Goal: Book appointment/travel/reservation

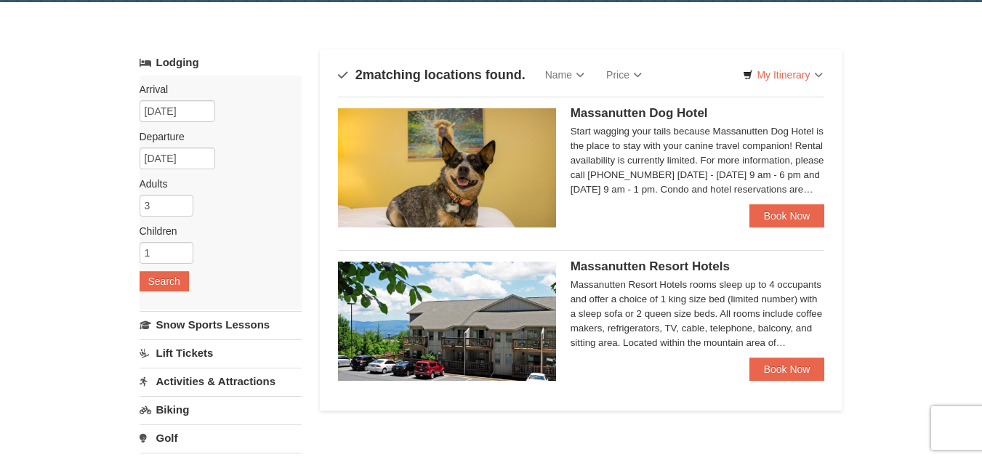
scroll to position [73, 0]
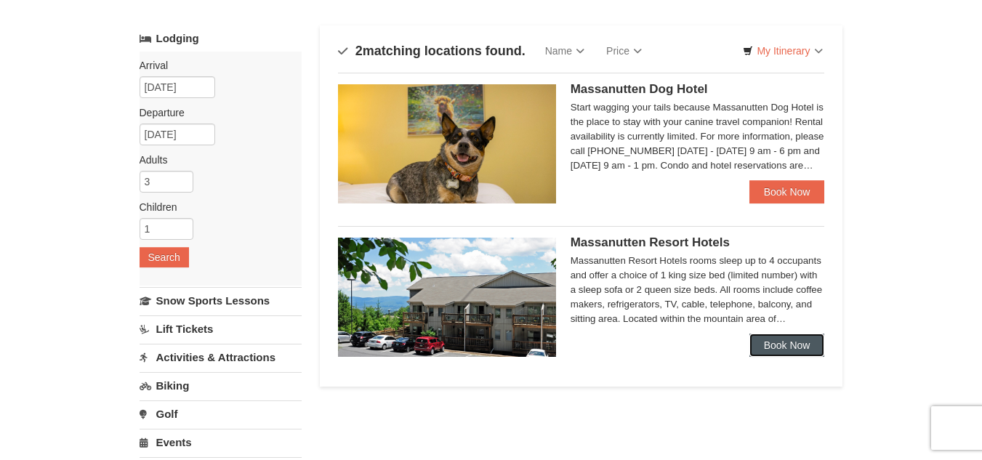
click at [807, 345] on link "Book Now" at bounding box center [787, 344] width 76 height 23
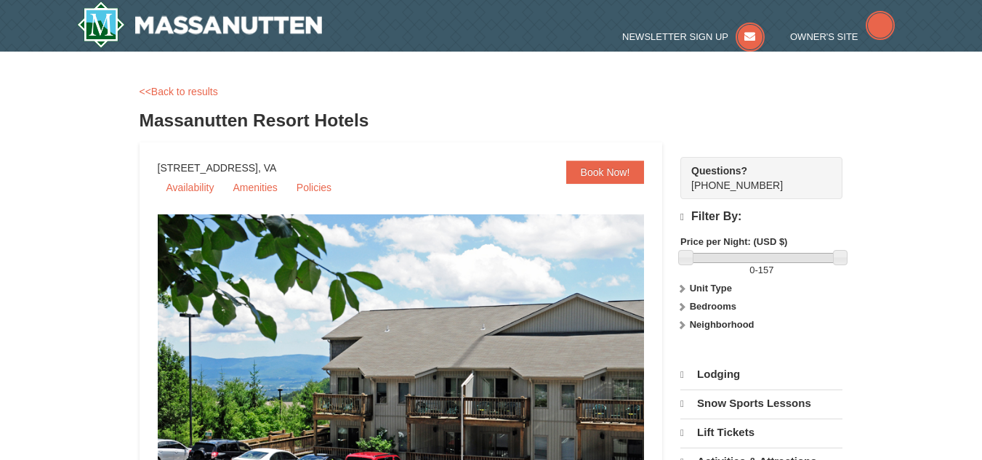
select select "9"
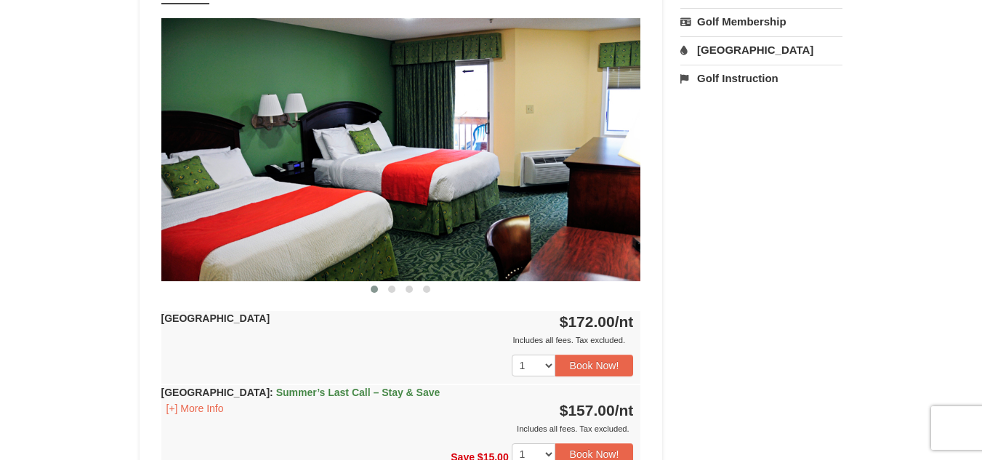
scroll to position [581, 0]
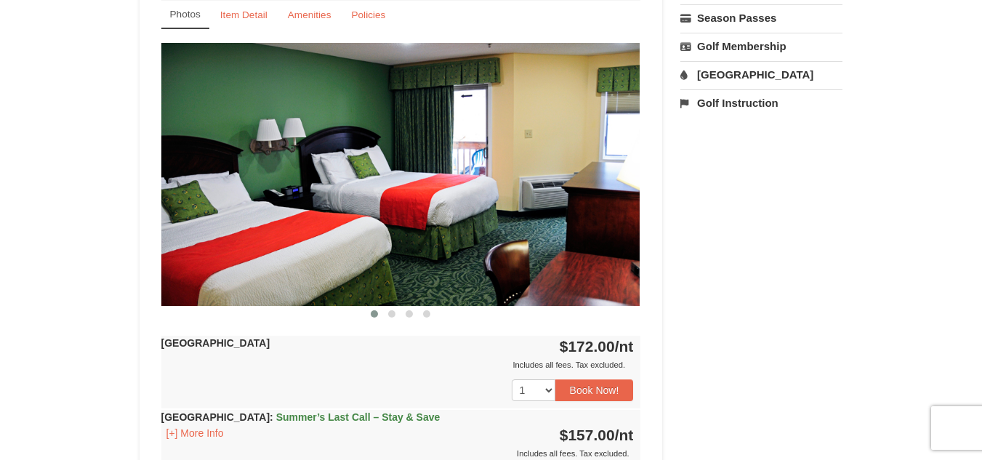
drag, startPoint x: 506, startPoint y: 209, endPoint x: 491, endPoint y: 212, distance: 15.5
click at [492, 212] on img at bounding box center [400, 174] width 480 height 262
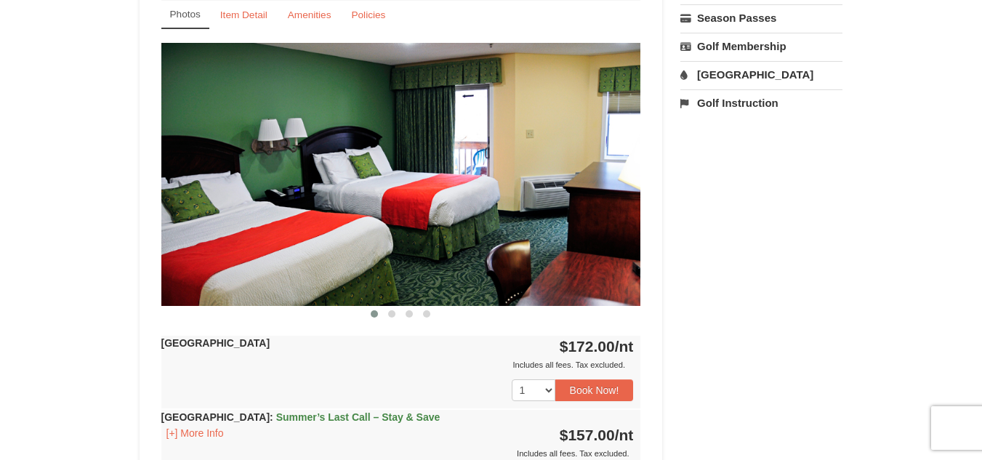
drag, startPoint x: 334, startPoint y: 238, endPoint x: 286, endPoint y: 238, distance: 48.7
click at [288, 238] on img at bounding box center [401, 174] width 480 height 262
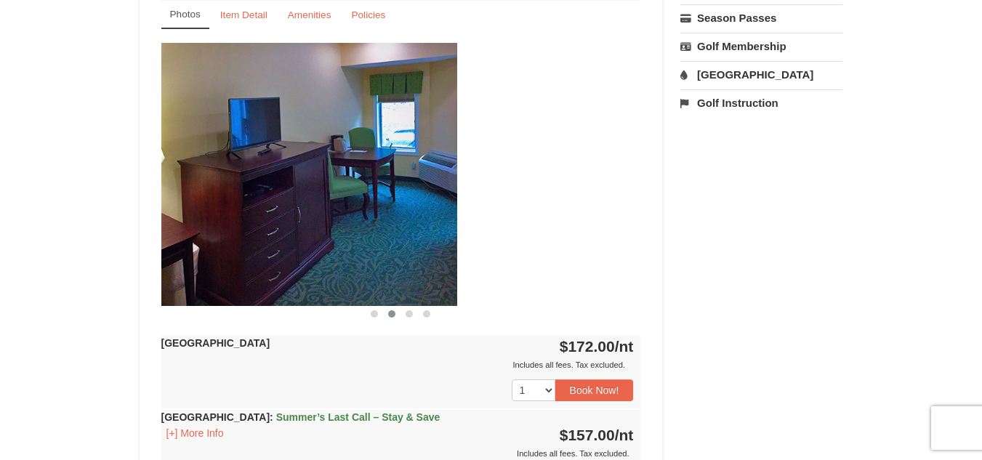
drag, startPoint x: 405, startPoint y: 219, endPoint x: 215, endPoint y: 238, distance: 190.6
click at [215, 236] on img at bounding box center [217, 174] width 480 height 262
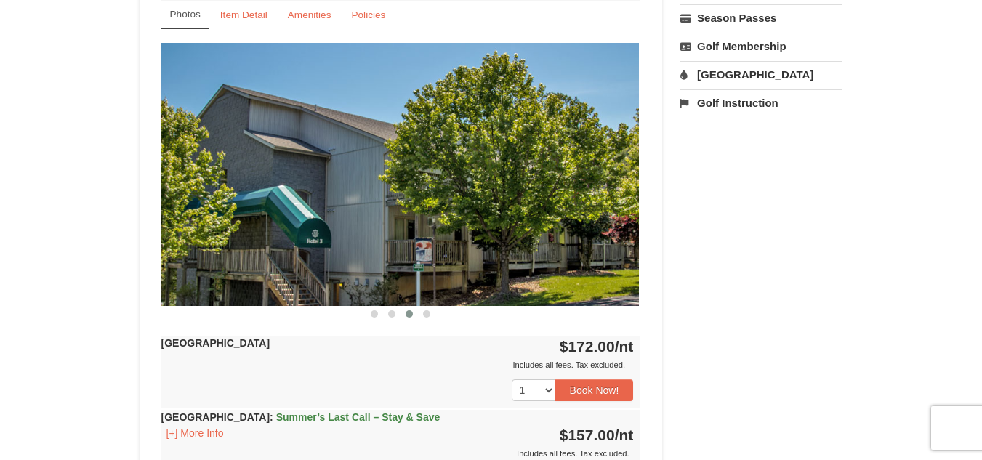
click at [479, 204] on img at bounding box center [399, 174] width 480 height 262
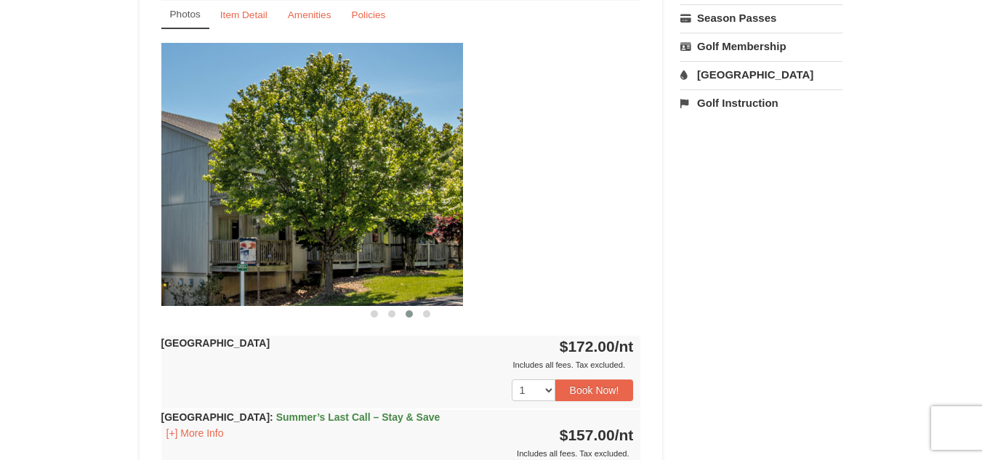
drag, startPoint x: 527, startPoint y: 199, endPoint x: 294, endPoint y: 203, distance: 232.5
click at [296, 203] on img at bounding box center [223, 174] width 480 height 262
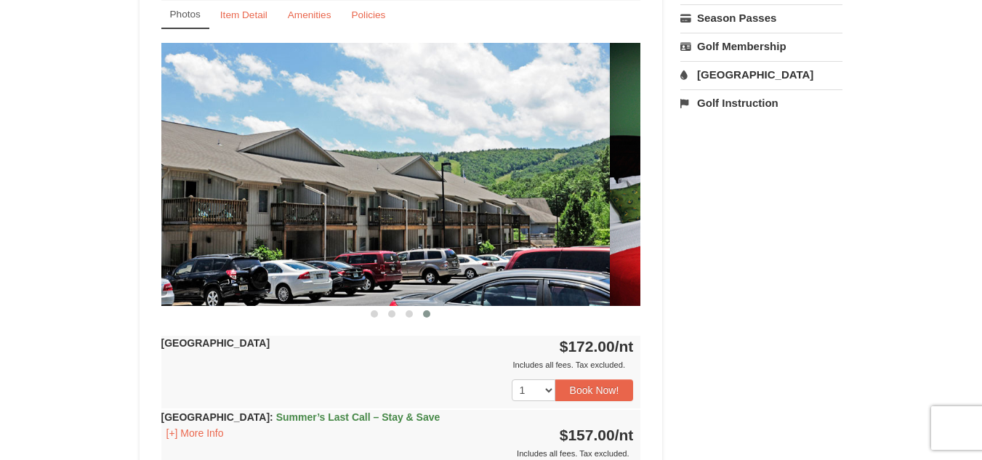
drag, startPoint x: 450, startPoint y: 200, endPoint x: 254, endPoint y: 208, distance: 196.3
click at [261, 206] on img at bounding box center [370, 174] width 480 height 262
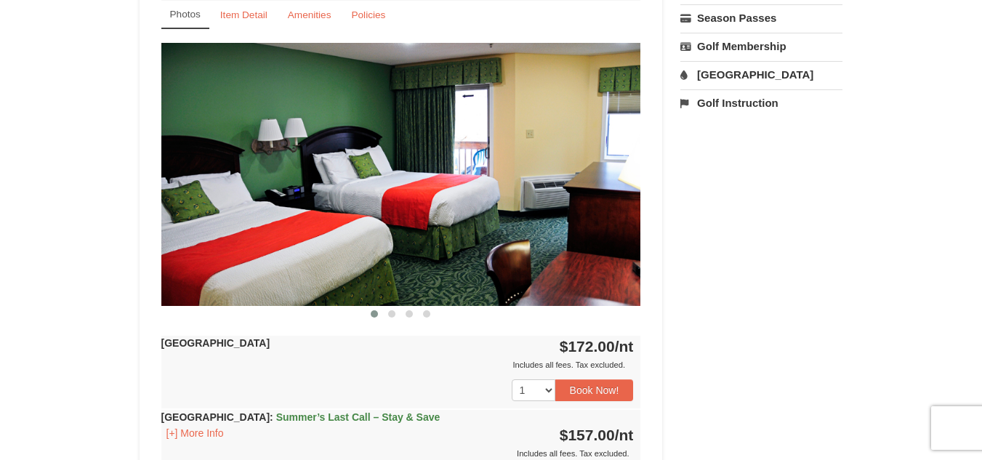
drag, startPoint x: 423, startPoint y: 208, endPoint x: 184, endPoint y: 240, distance: 241.3
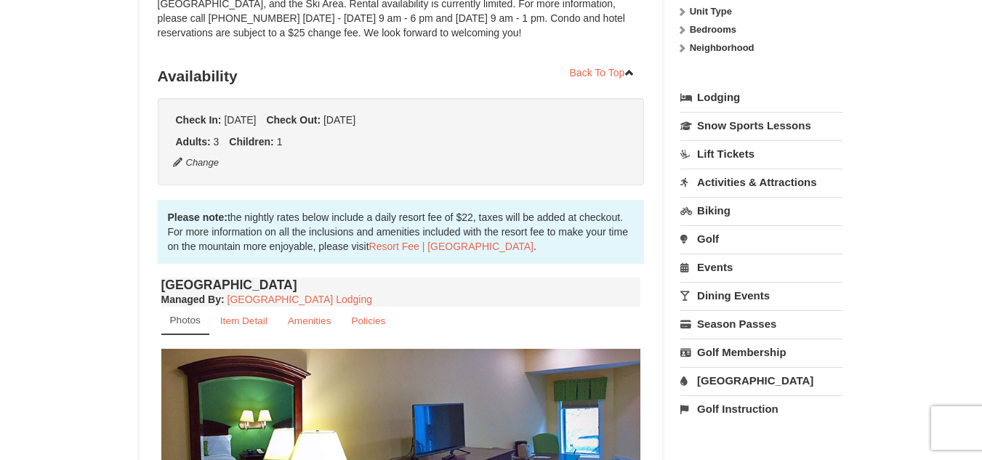
scroll to position [291, 0]
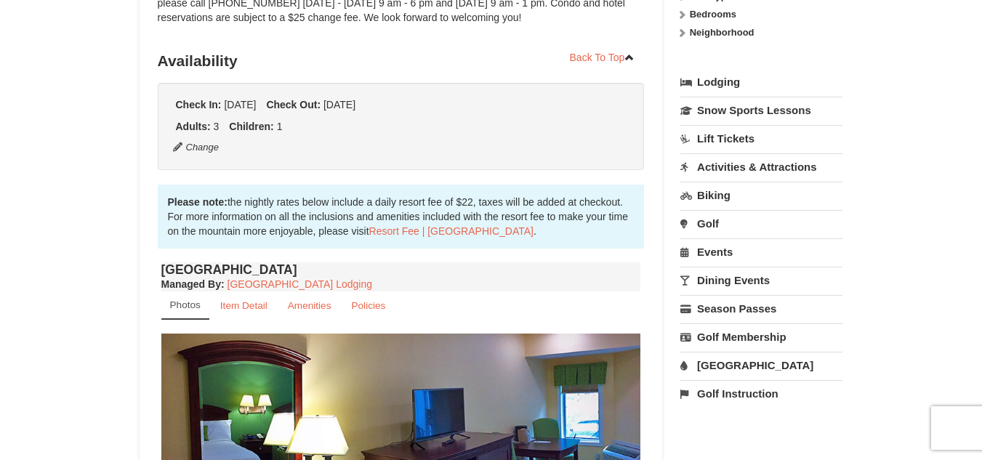
click at [735, 363] on link "[GEOGRAPHIC_DATA]" at bounding box center [761, 365] width 162 height 27
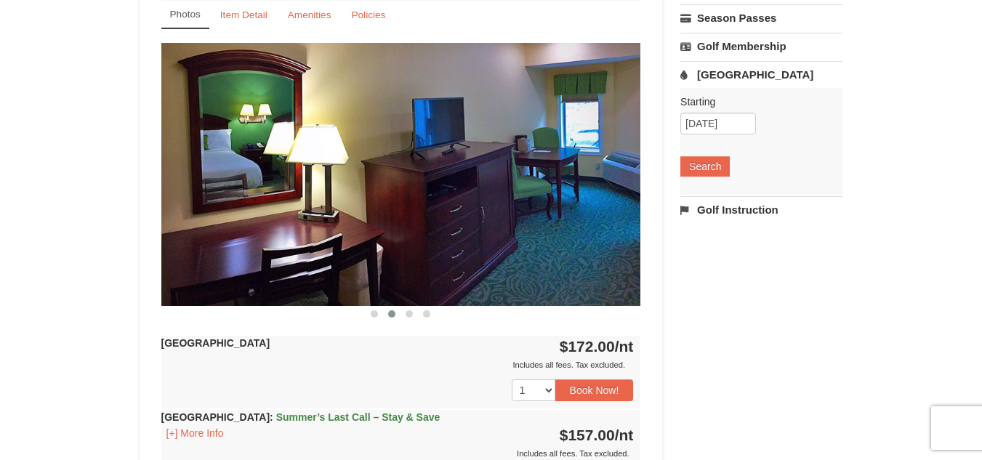
scroll to position [509, 0]
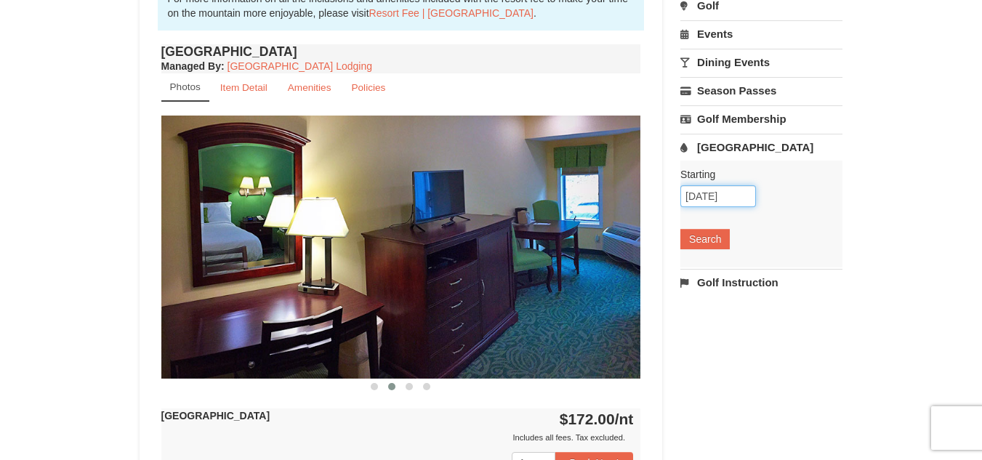
click at [745, 192] on input "09/20/2025" at bounding box center [718, 196] width 76 height 22
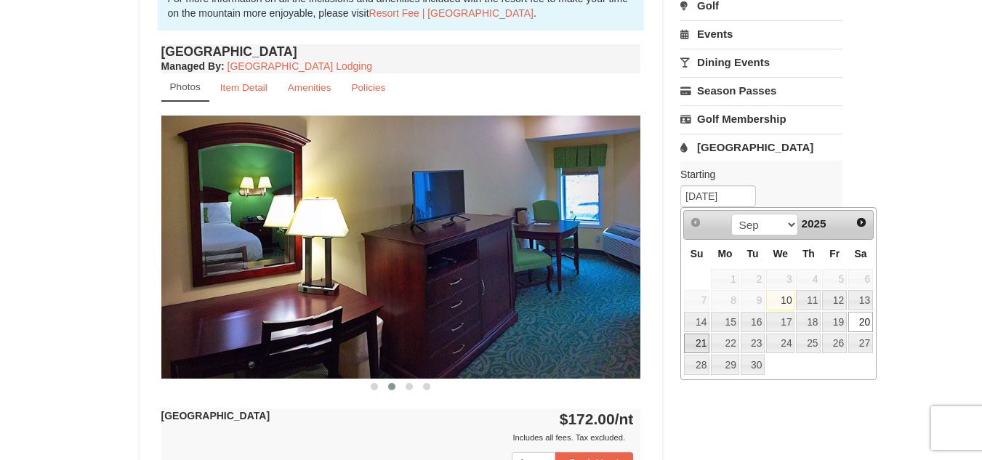
click at [698, 340] on link "21" at bounding box center [696, 343] width 25 height 20
type input "[DATE]"
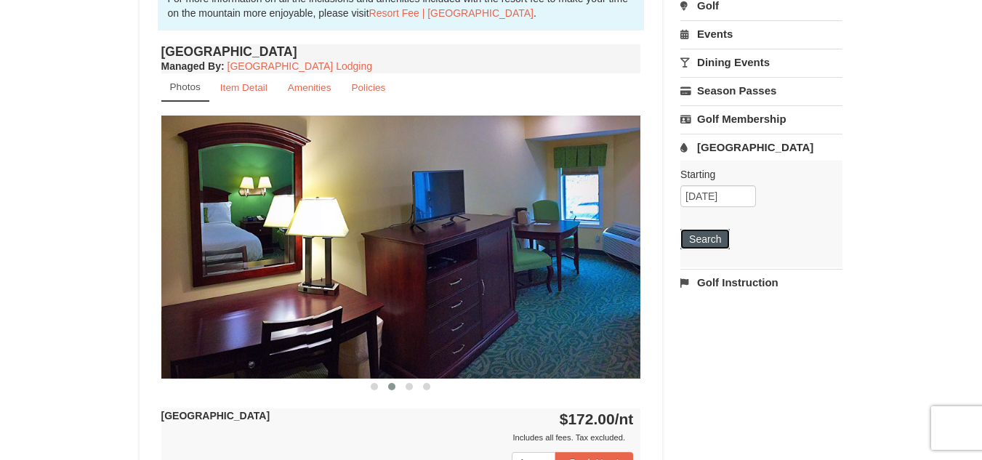
click at [713, 238] on button "Search" at bounding box center [704, 239] width 49 height 20
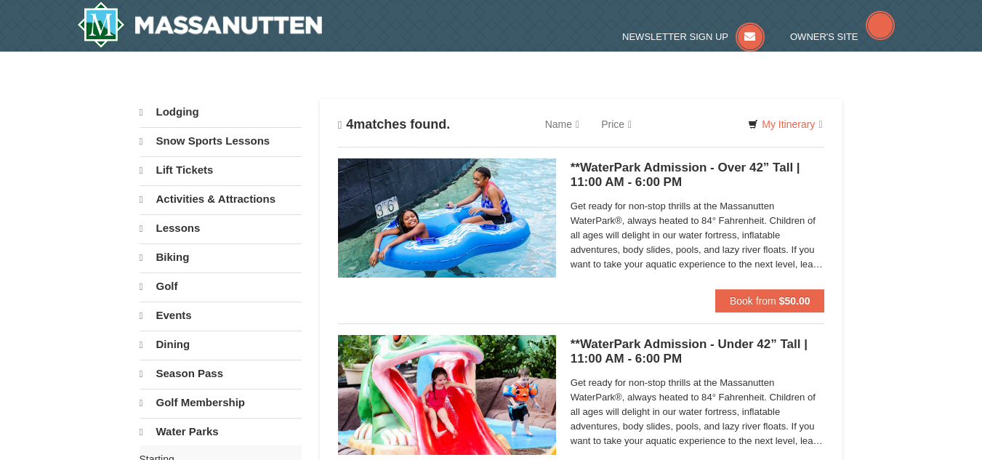
select select "9"
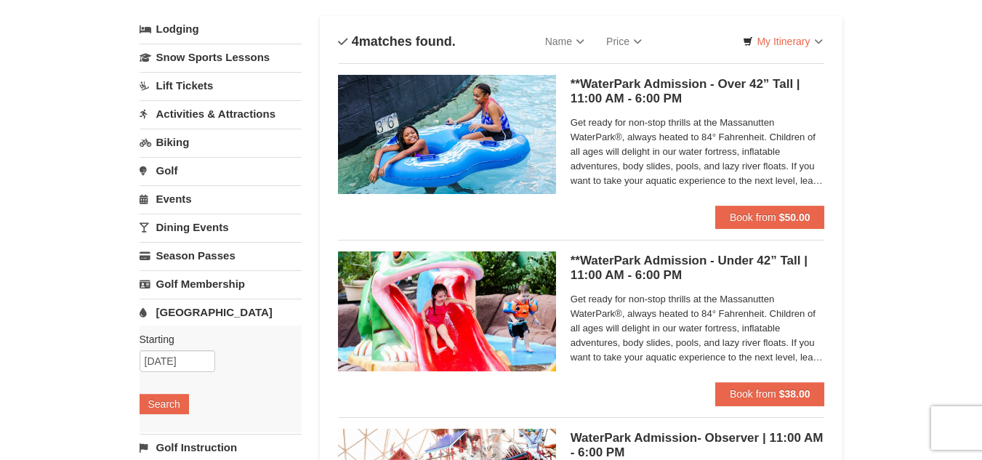
scroll to position [73, 0]
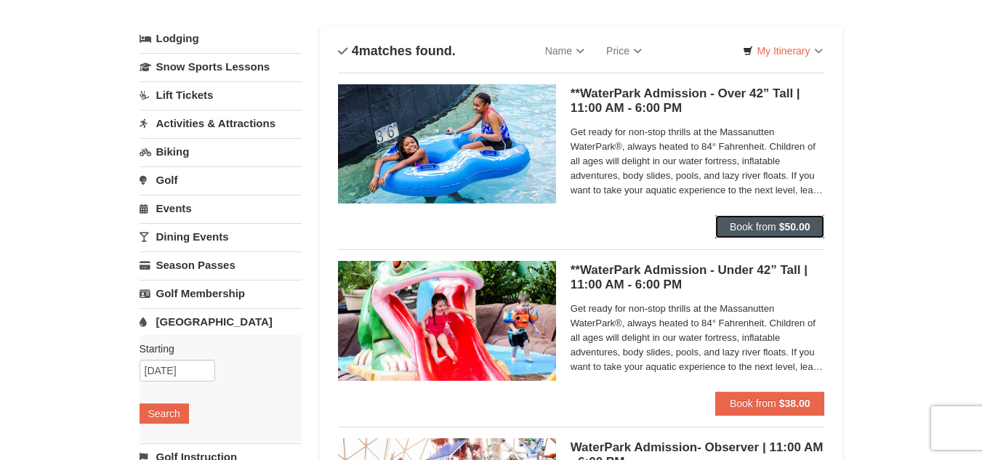
click at [777, 225] on button "Book from $50.00" at bounding box center [770, 226] width 110 height 23
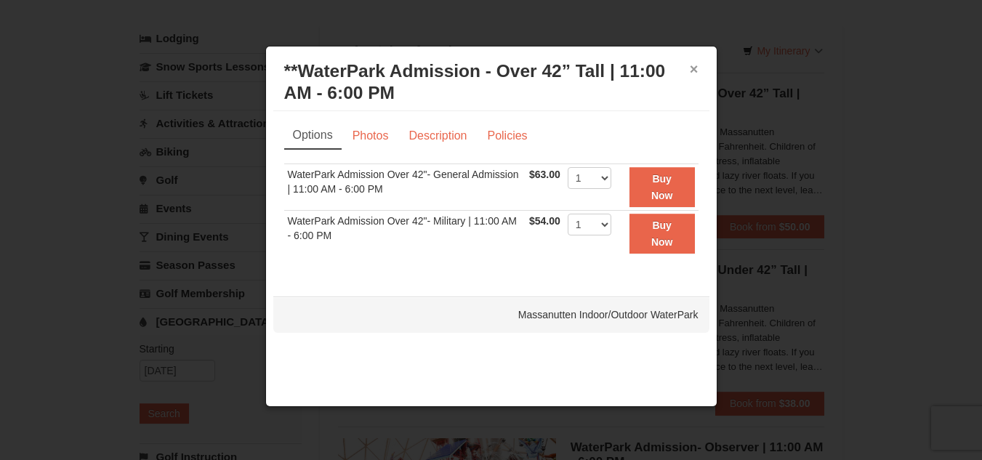
click at [692, 68] on button "×" at bounding box center [693, 69] width 9 height 15
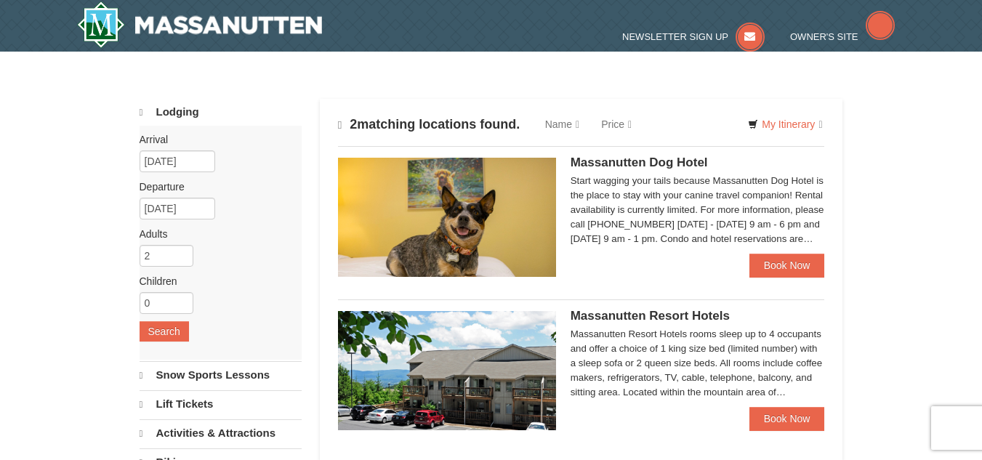
select select "9"
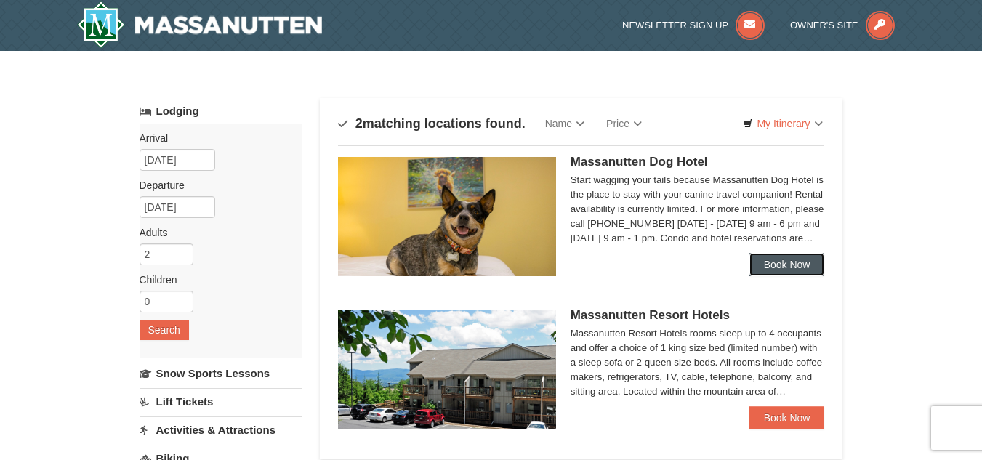
click at [782, 260] on link "Book Now" at bounding box center [787, 264] width 76 height 23
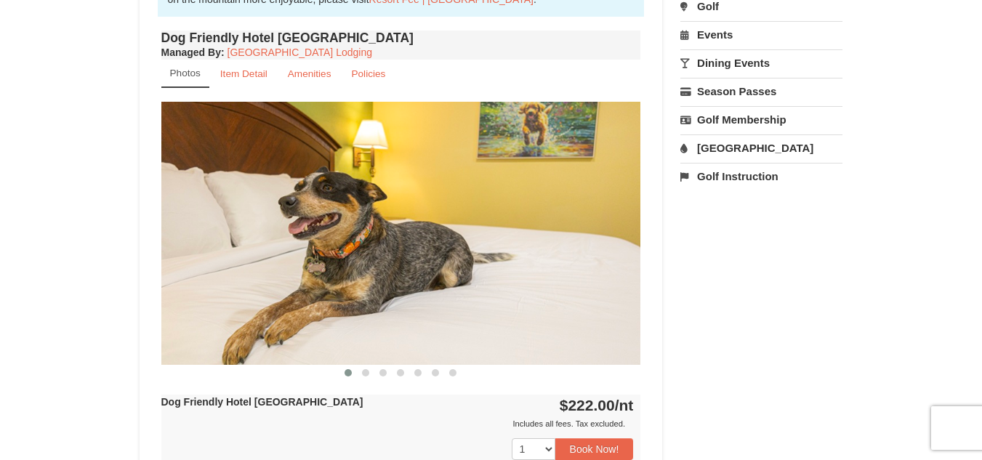
scroll to position [580, 0]
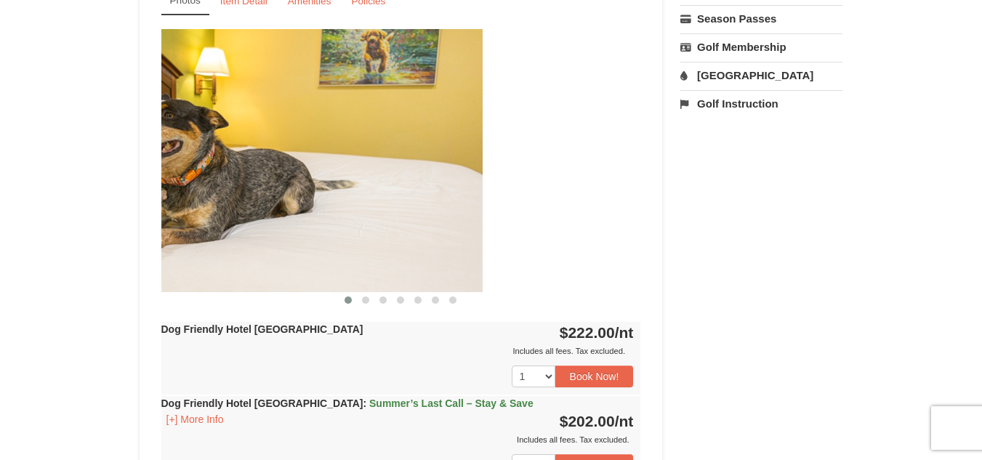
drag, startPoint x: 334, startPoint y: 145, endPoint x: 292, endPoint y: 145, distance: 42.1
click at [293, 145] on img at bounding box center [243, 160] width 480 height 262
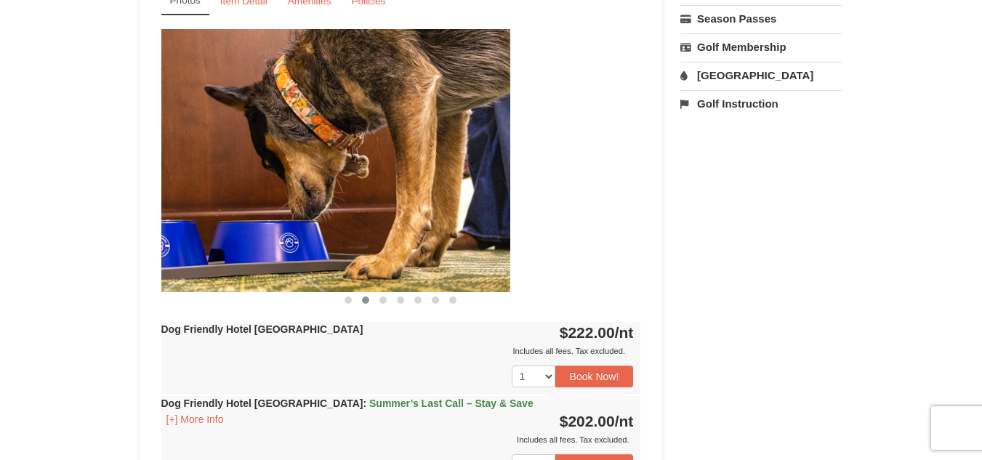
drag, startPoint x: 325, startPoint y: 182, endPoint x: 297, endPoint y: 180, distance: 27.6
click at [299, 180] on img at bounding box center [271, 160] width 480 height 262
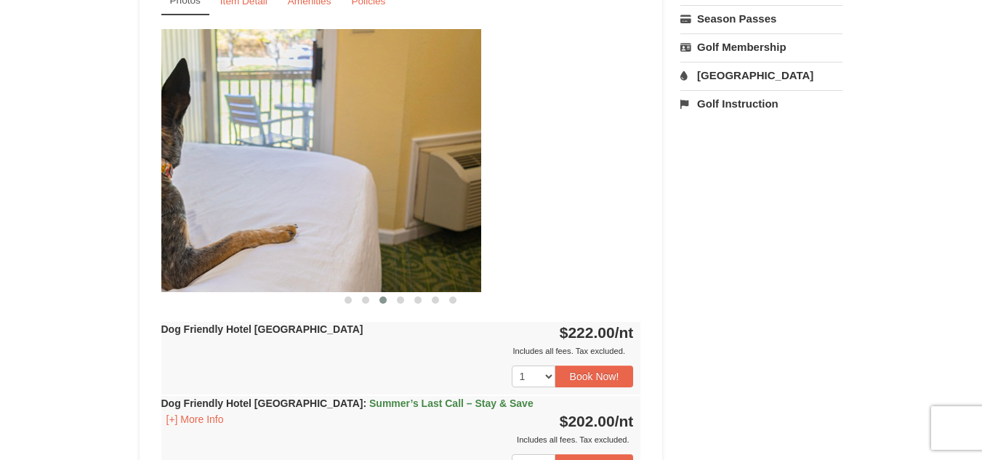
drag, startPoint x: 363, startPoint y: 178, endPoint x: 319, endPoint y: 178, distance: 43.6
click at [319, 178] on img at bounding box center [241, 160] width 480 height 262
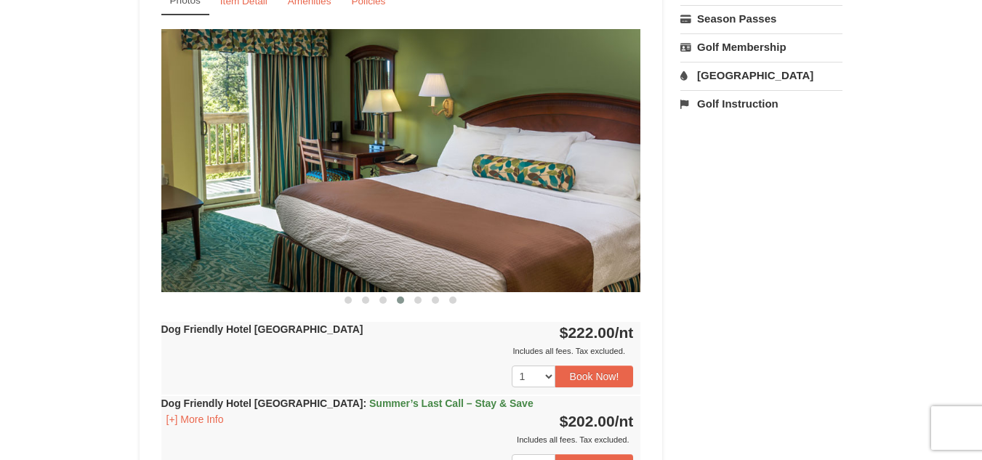
drag, startPoint x: 317, startPoint y: 183, endPoint x: 295, endPoint y: 185, distance: 21.8
click at [295, 185] on img at bounding box center [401, 160] width 480 height 262
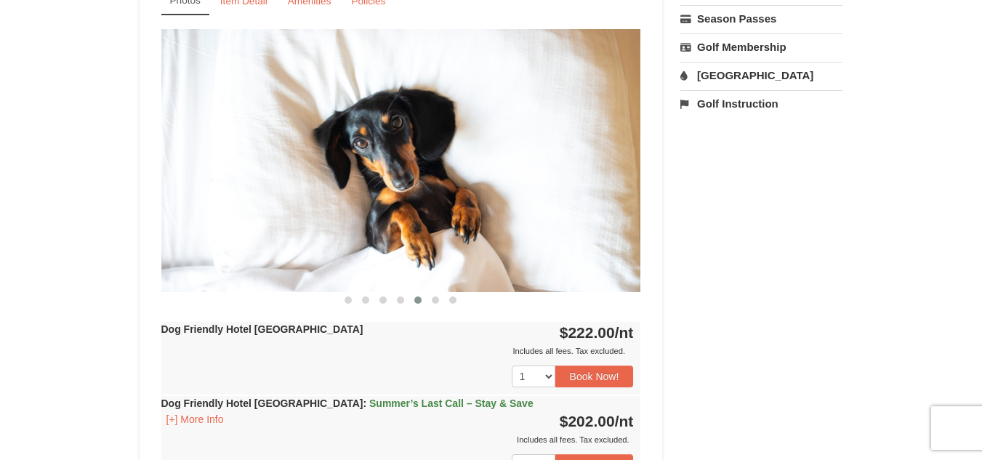
drag, startPoint x: 431, startPoint y: 187, endPoint x: 243, endPoint y: 193, distance: 187.5
click at [243, 193] on img at bounding box center [401, 160] width 480 height 262
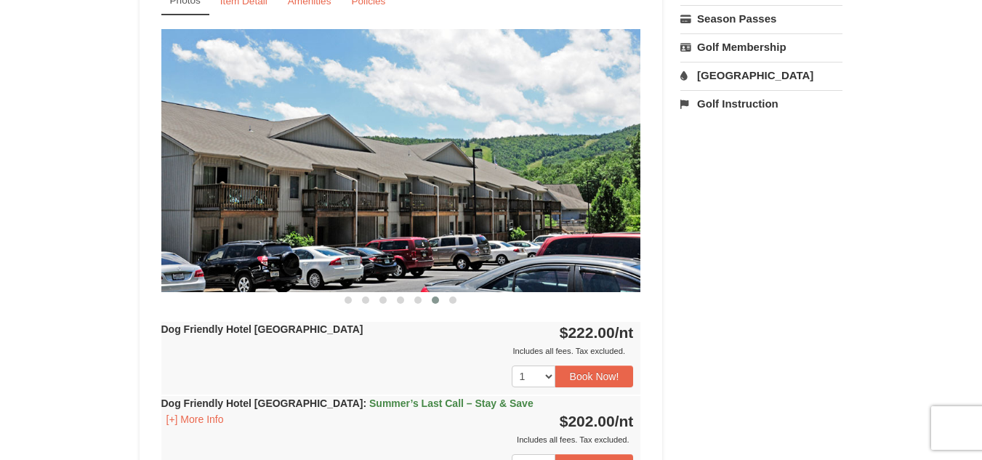
drag, startPoint x: 442, startPoint y: 179, endPoint x: 342, endPoint y: 166, distance: 101.1
click at [343, 166] on img at bounding box center [401, 160] width 480 height 262
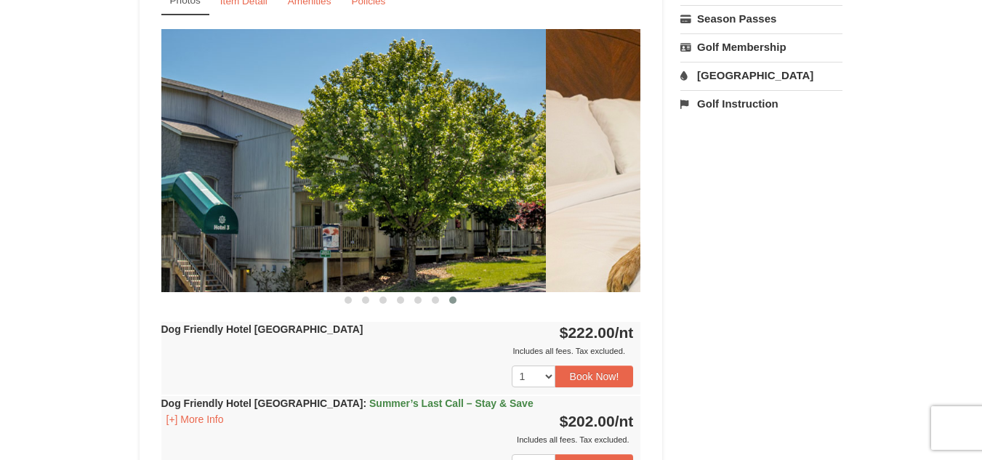
drag, startPoint x: 408, startPoint y: 169, endPoint x: 384, endPoint y: 169, distance: 24.7
click at [394, 169] on img at bounding box center [306, 160] width 480 height 262
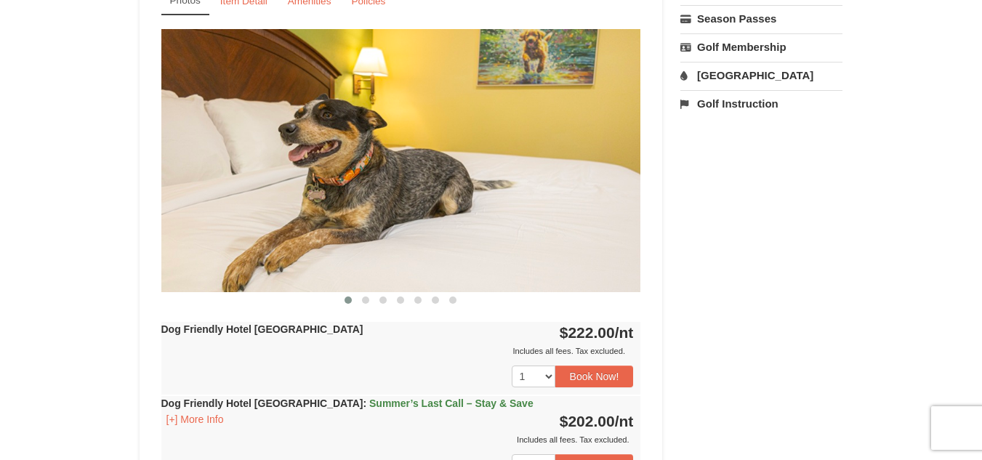
drag, startPoint x: 504, startPoint y: 173, endPoint x: 346, endPoint y: 175, distance: 158.4
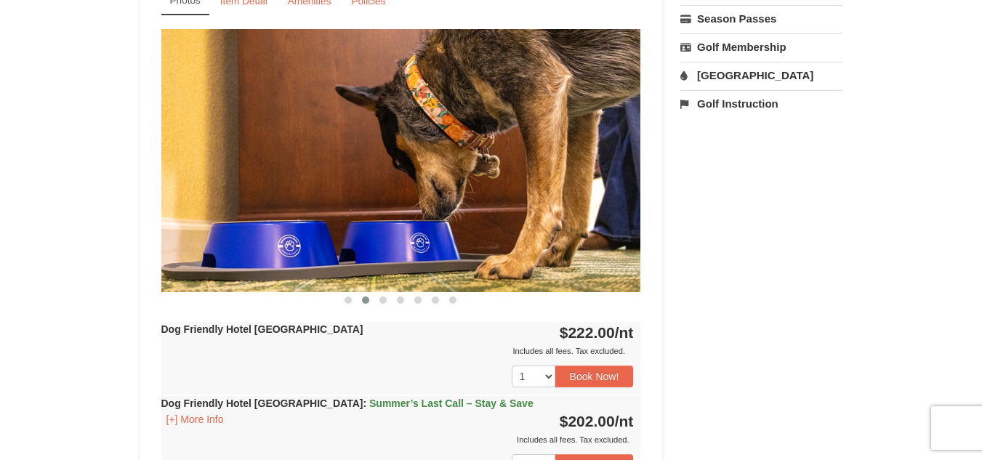
click at [337, 170] on img at bounding box center [401, 160] width 480 height 262
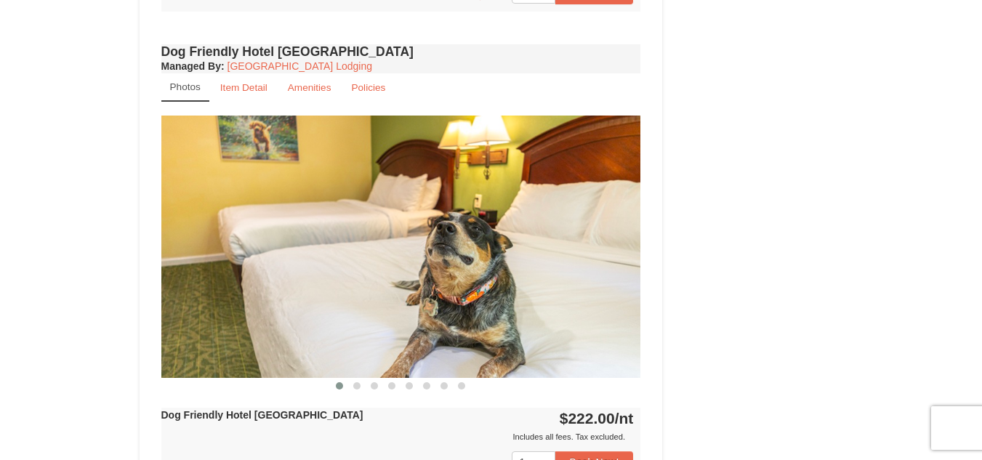
scroll to position [1016, 0]
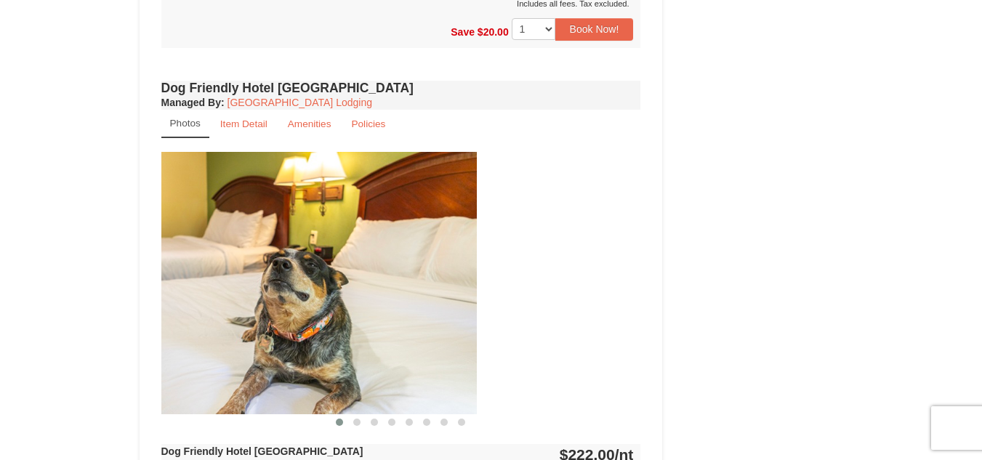
drag, startPoint x: 490, startPoint y: 240, endPoint x: 261, endPoint y: 214, distance: 230.3
click at [264, 214] on img at bounding box center [237, 283] width 480 height 262
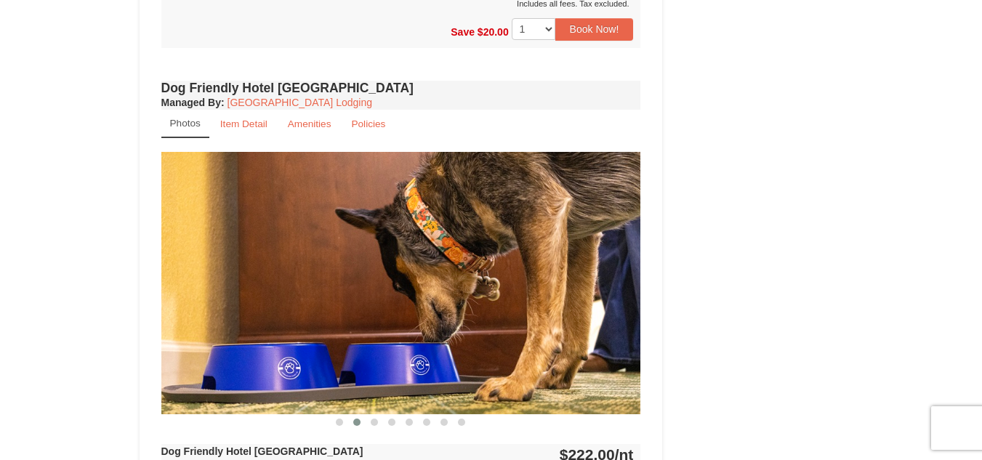
drag, startPoint x: 485, startPoint y: 251, endPoint x: 231, endPoint y: 248, distance: 253.6
click at [240, 249] on img at bounding box center [401, 283] width 480 height 262
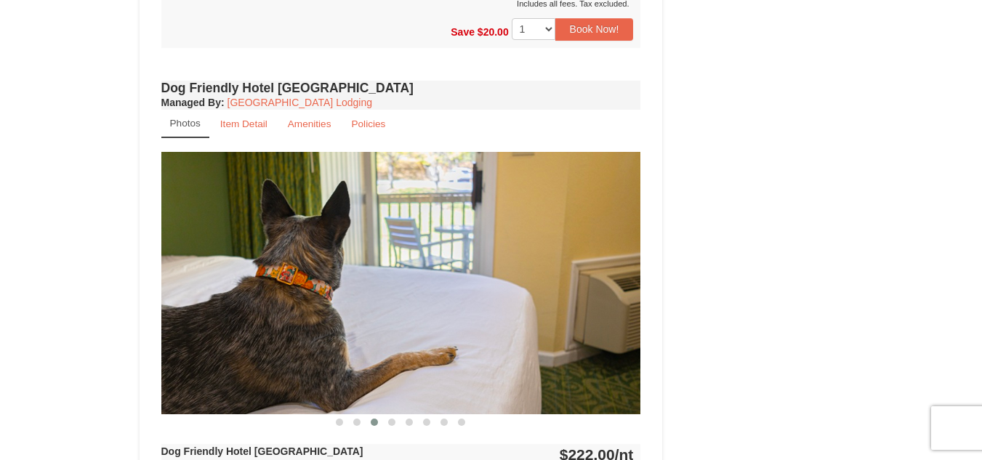
drag, startPoint x: 442, startPoint y: 261, endPoint x: 211, endPoint y: 261, distance: 231.8
click at [224, 261] on img at bounding box center [401, 283] width 480 height 262
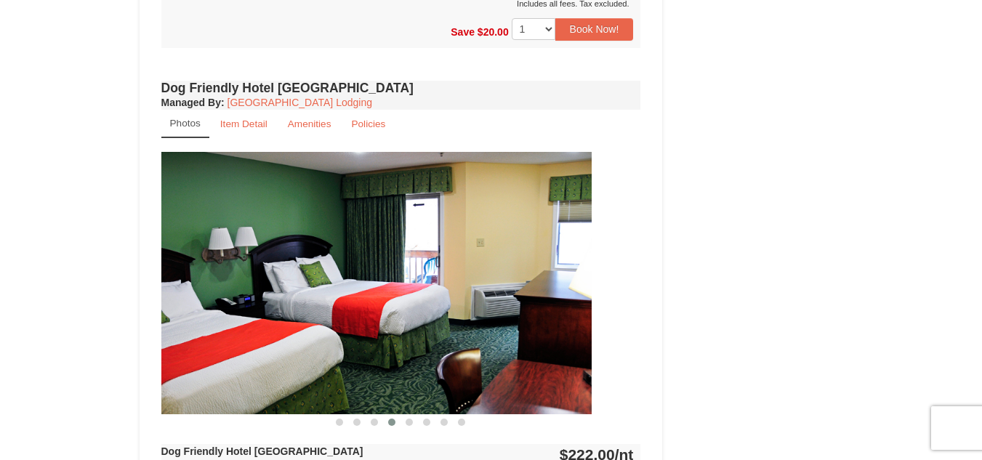
drag, startPoint x: 468, startPoint y: 259, endPoint x: 284, endPoint y: 254, distance: 183.9
click at [285, 254] on img at bounding box center [352, 283] width 480 height 262
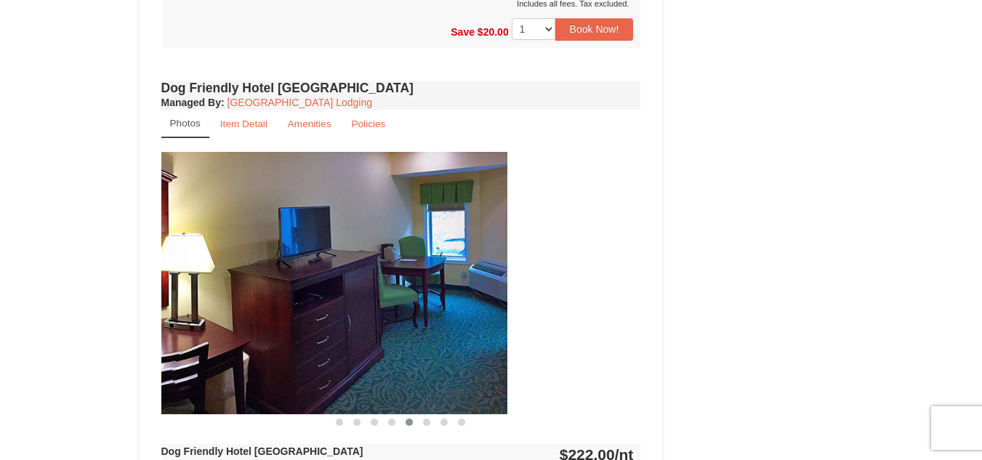
drag, startPoint x: 485, startPoint y: 254, endPoint x: 217, endPoint y: 219, distance: 271.1
click at [219, 219] on img at bounding box center [268, 283] width 480 height 262
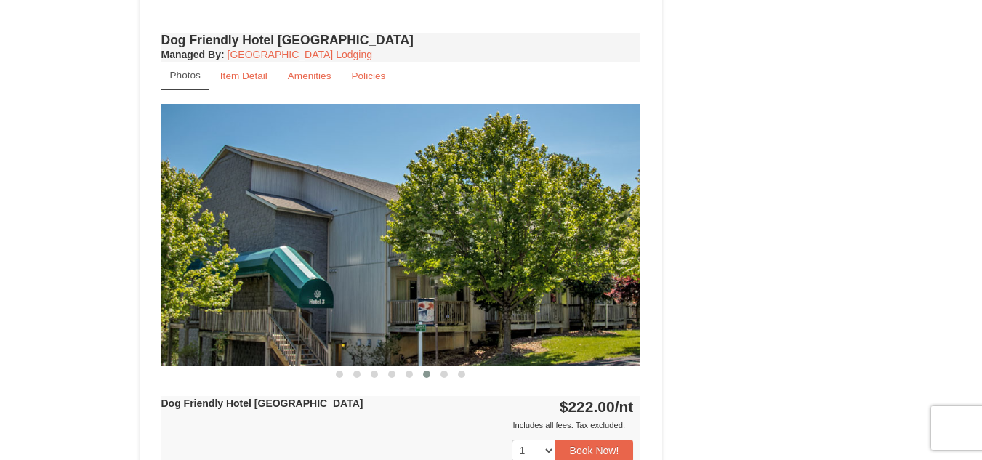
scroll to position [1089, 0]
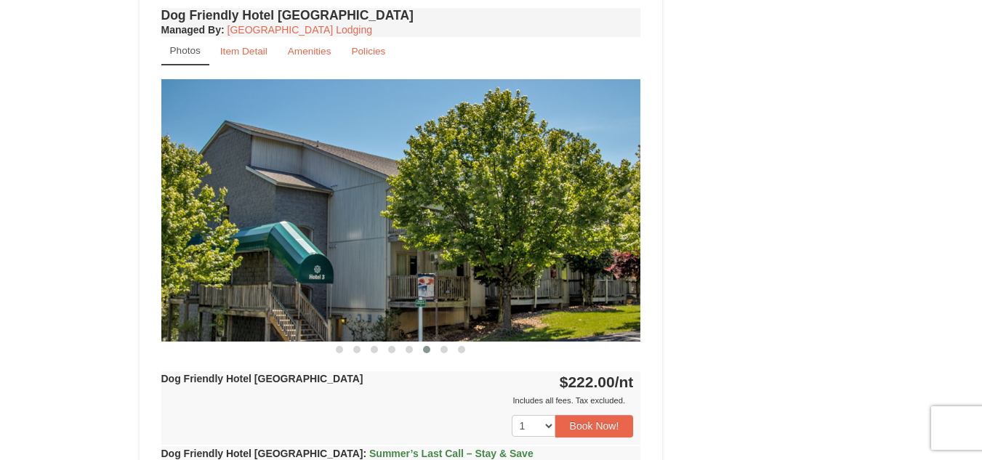
drag, startPoint x: 244, startPoint y: 202, endPoint x: 219, endPoint y: 202, distance: 24.7
click at [224, 202] on img at bounding box center [401, 210] width 480 height 262
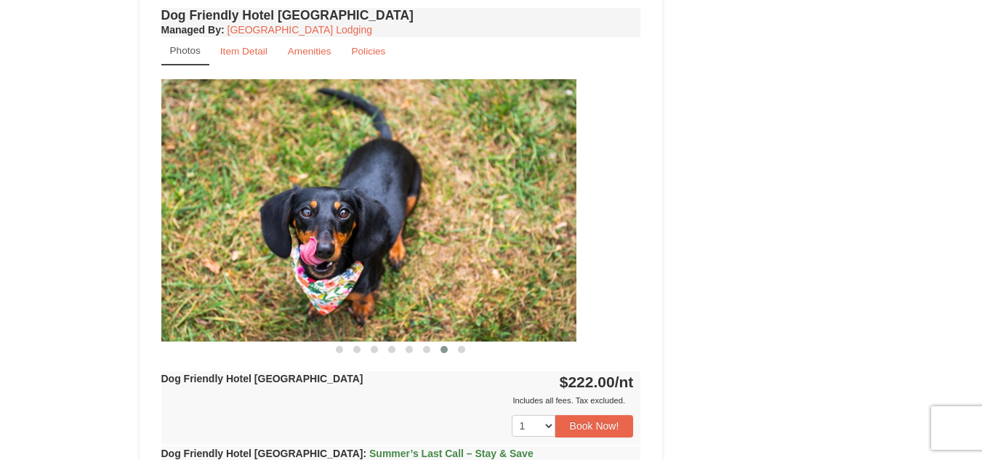
drag, startPoint x: 534, startPoint y: 195, endPoint x: 256, endPoint y: 196, distance: 277.5
click at [257, 196] on img at bounding box center [337, 210] width 480 height 262
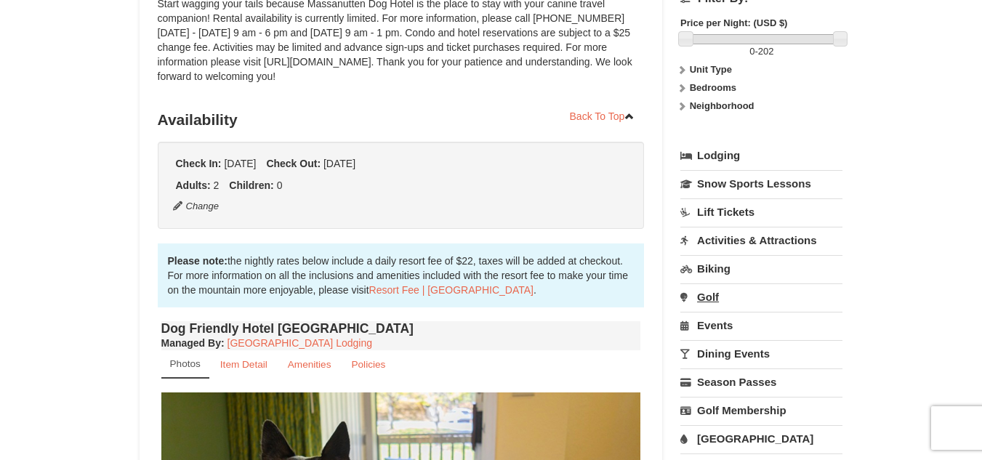
scroll to position [290, 0]
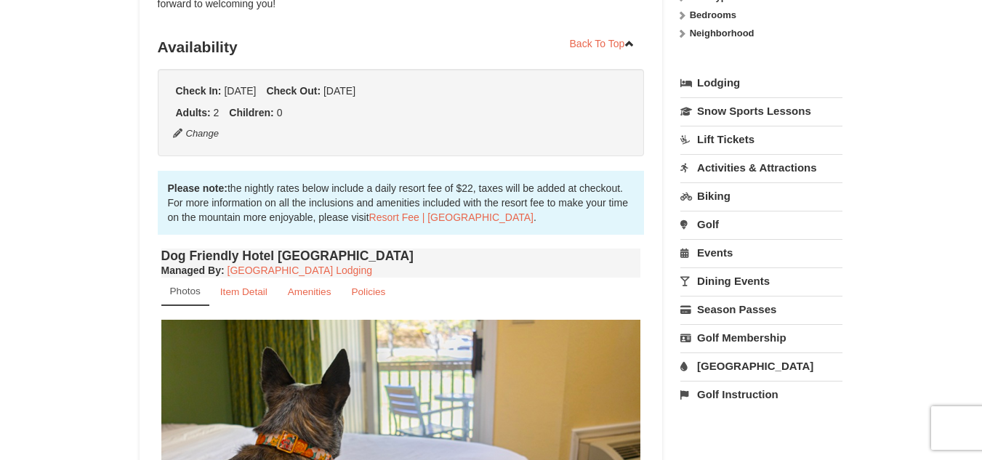
click at [741, 371] on link "[GEOGRAPHIC_DATA]" at bounding box center [761, 365] width 162 height 27
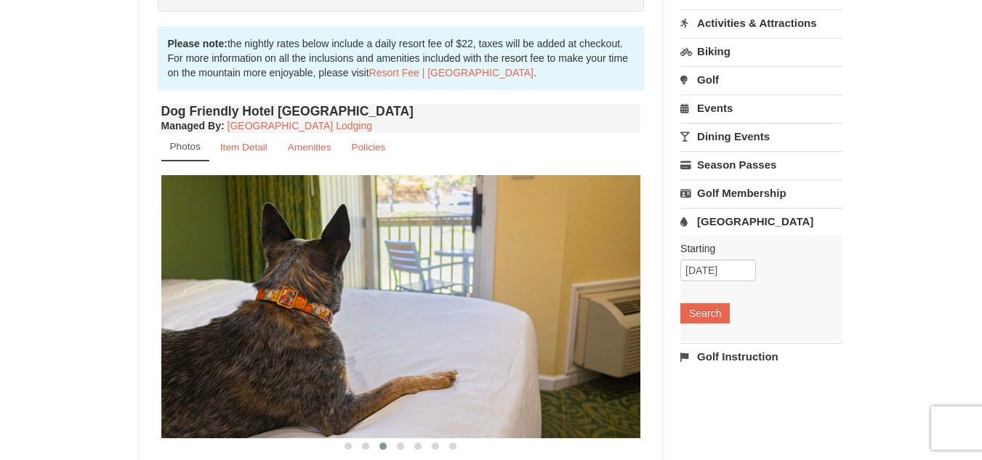
scroll to position [435, 0]
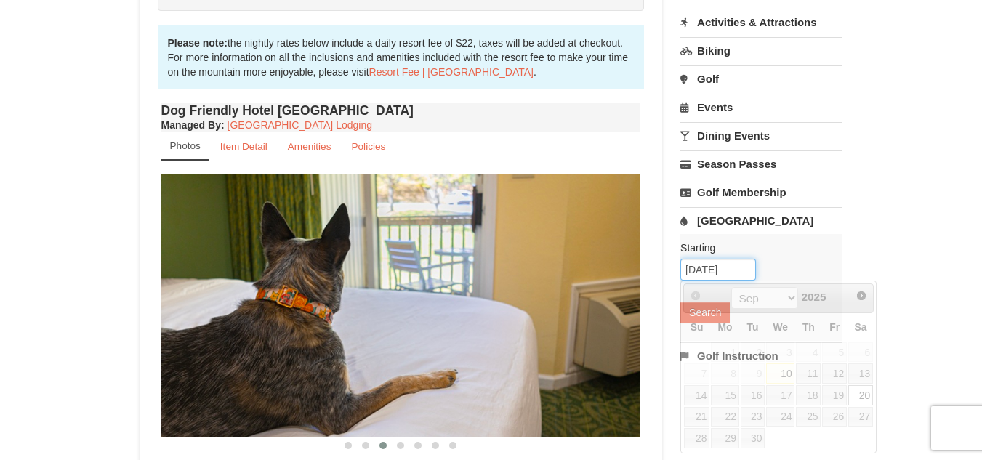
click at [742, 271] on input "09/20/2025" at bounding box center [718, 270] width 76 height 22
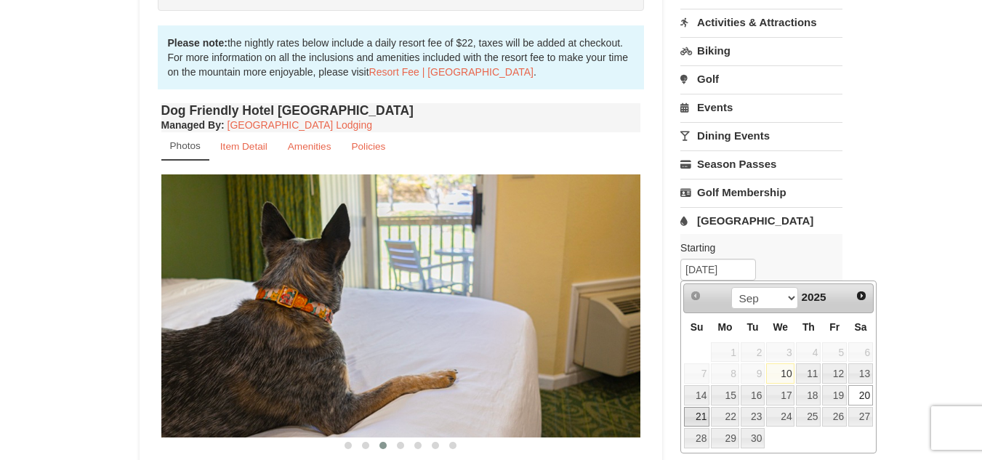
click at [706, 416] on link "21" at bounding box center [696, 417] width 25 height 20
type input "[DATE]"
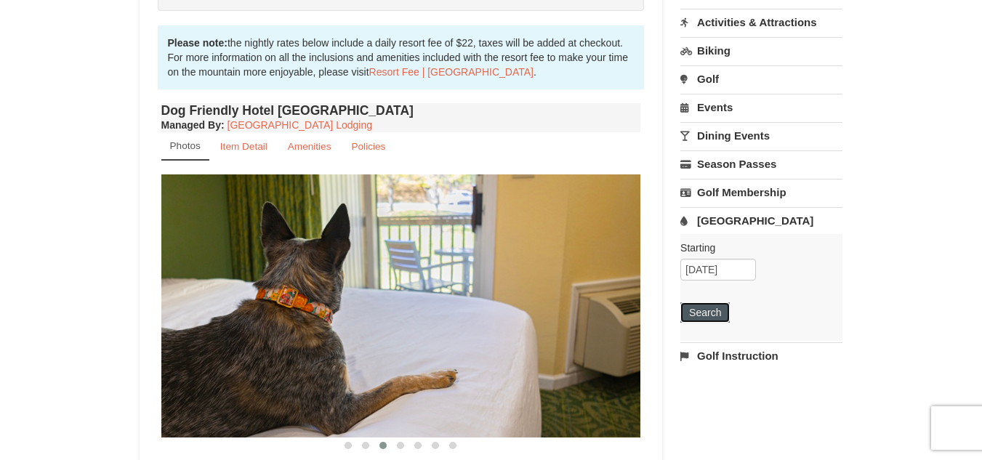
click at [719, 312] on button "Search" at bounding box center [704, 312] width 49 height 20
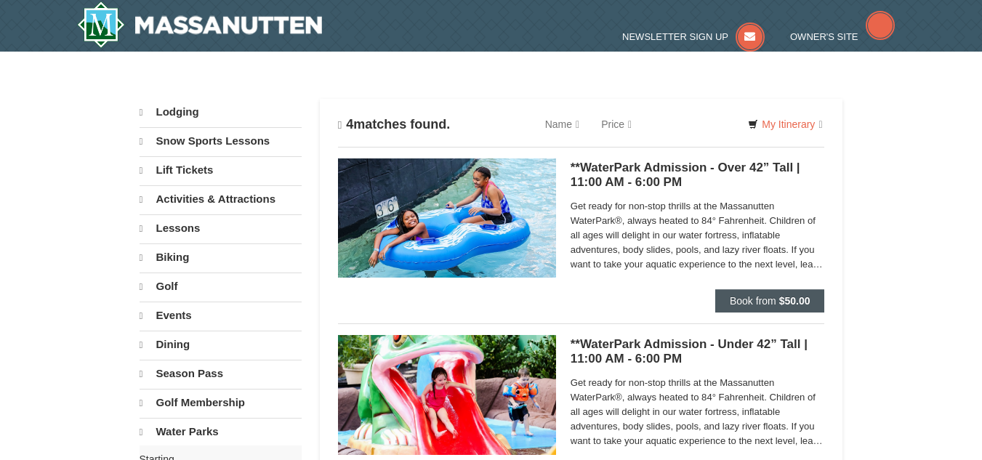
select select "9"
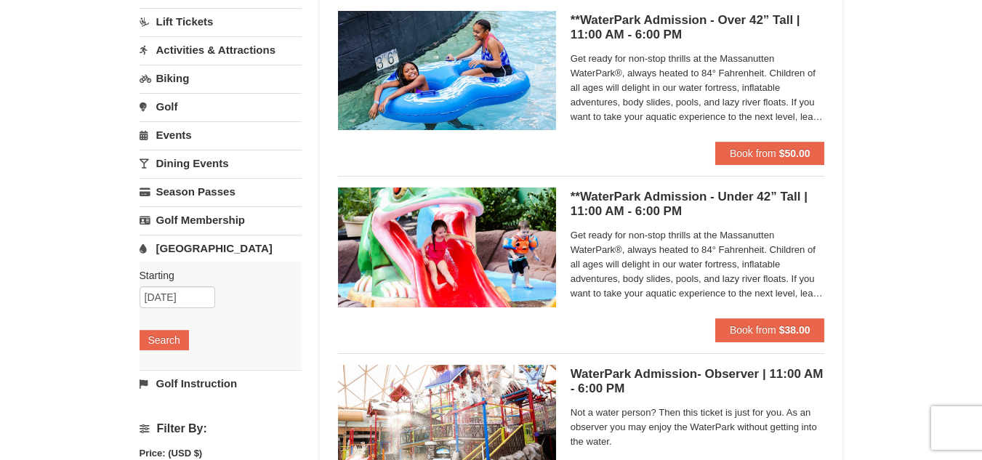
click at [899, 86] on div "× Categories List Filter My Itinerary Questions? [PHONE_NUMBER] Lodging Arrival…" at bounding box center [491, 326] width 982 height 842
